Goal: Find specific page/section: Find specific page/section

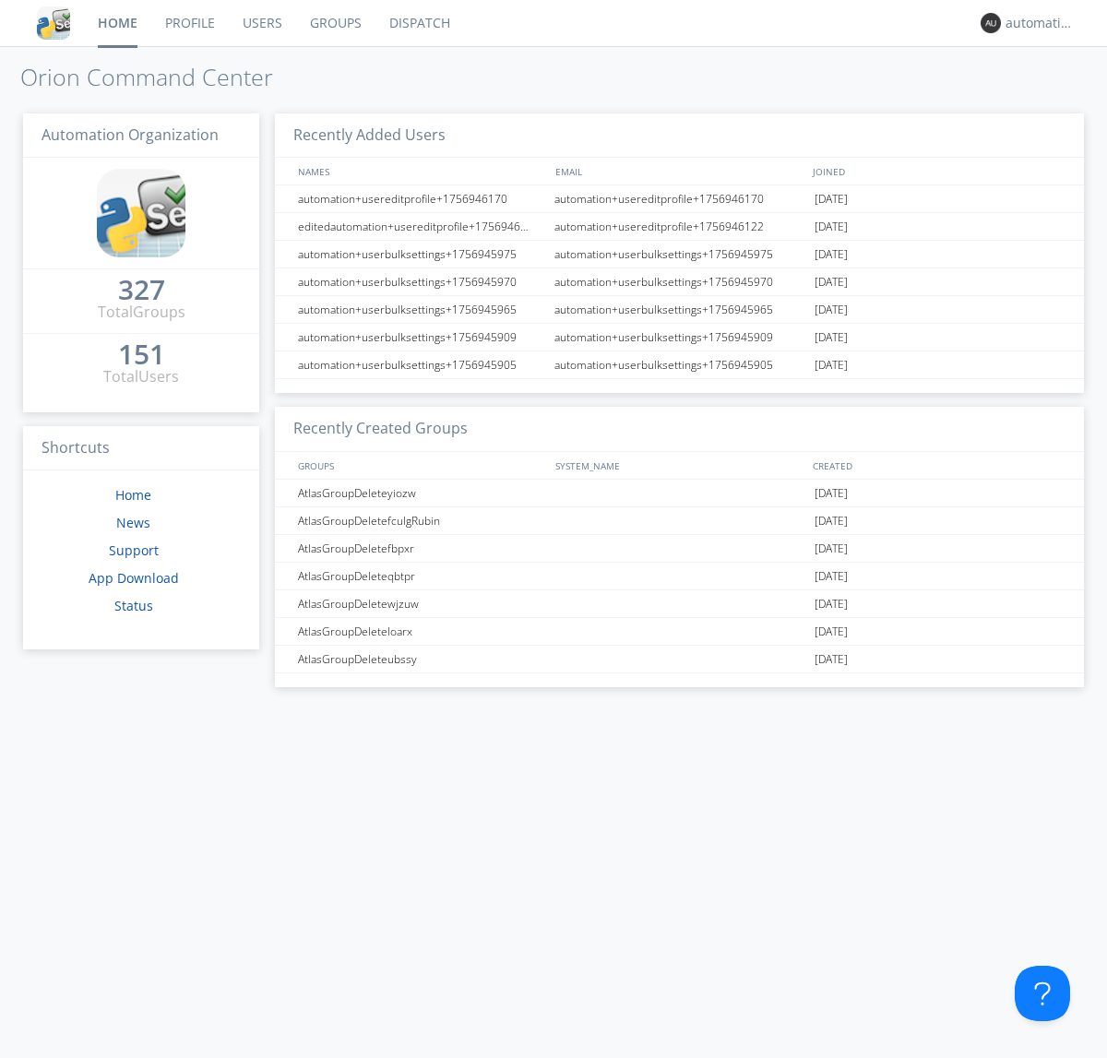
click at [418, 23] on link "Dispatch" at bounding box center [420, 23] width 89 height 46
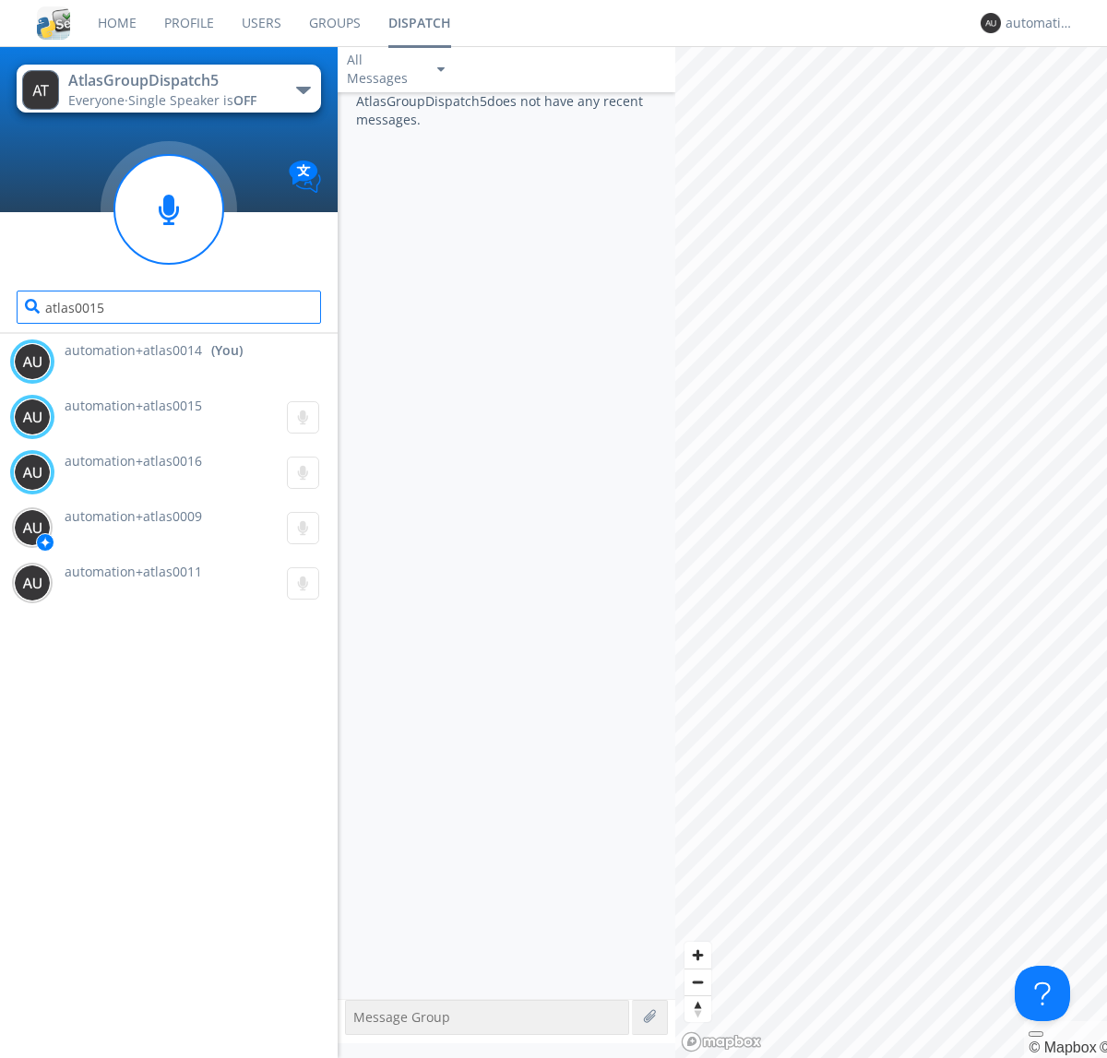
type input "atlas0015"
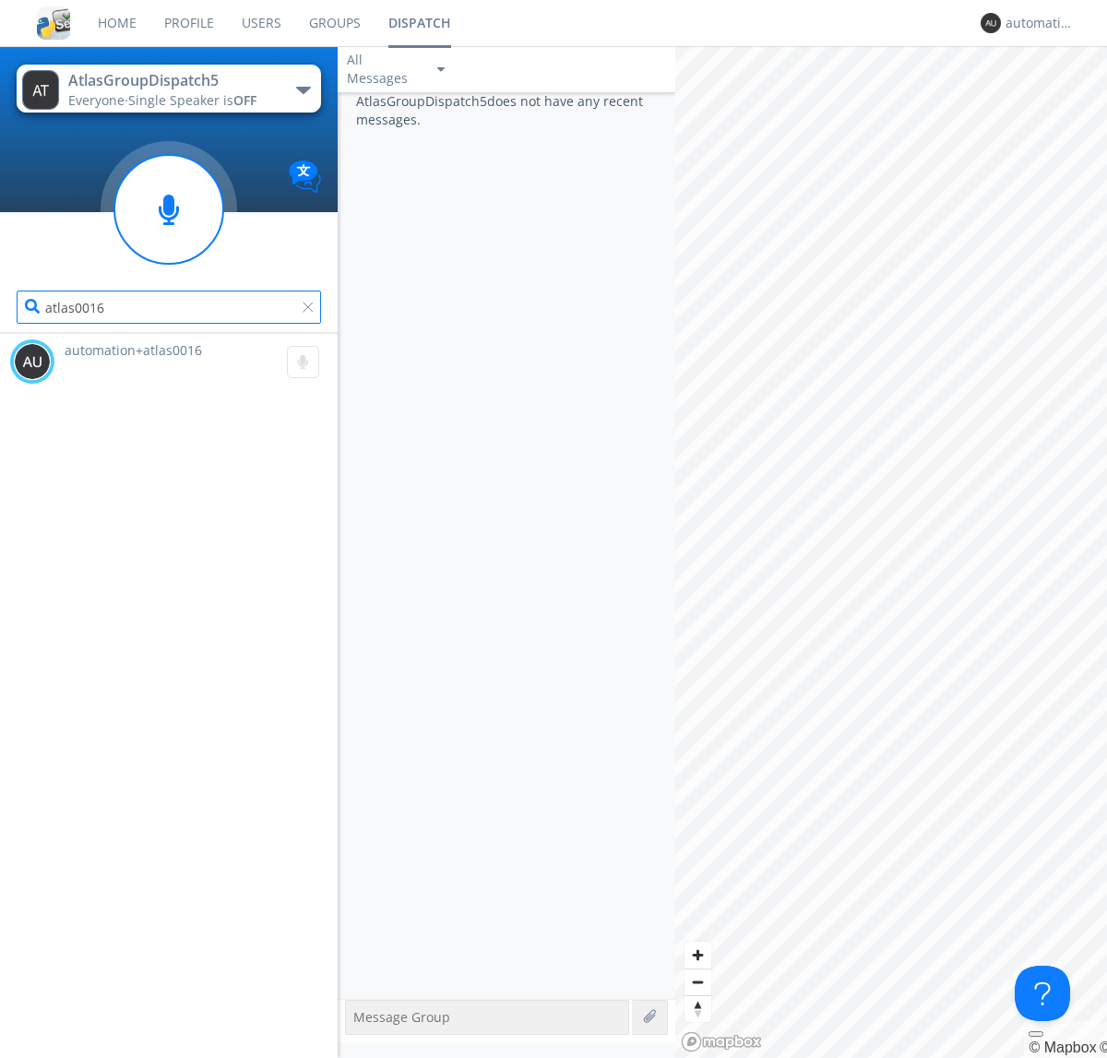
type input "atlas0016"
click at [1035, 23] on div "automation+atlas0014" at bounding box center [1040, 23] width 69 height 18
